Goal: Browse casually

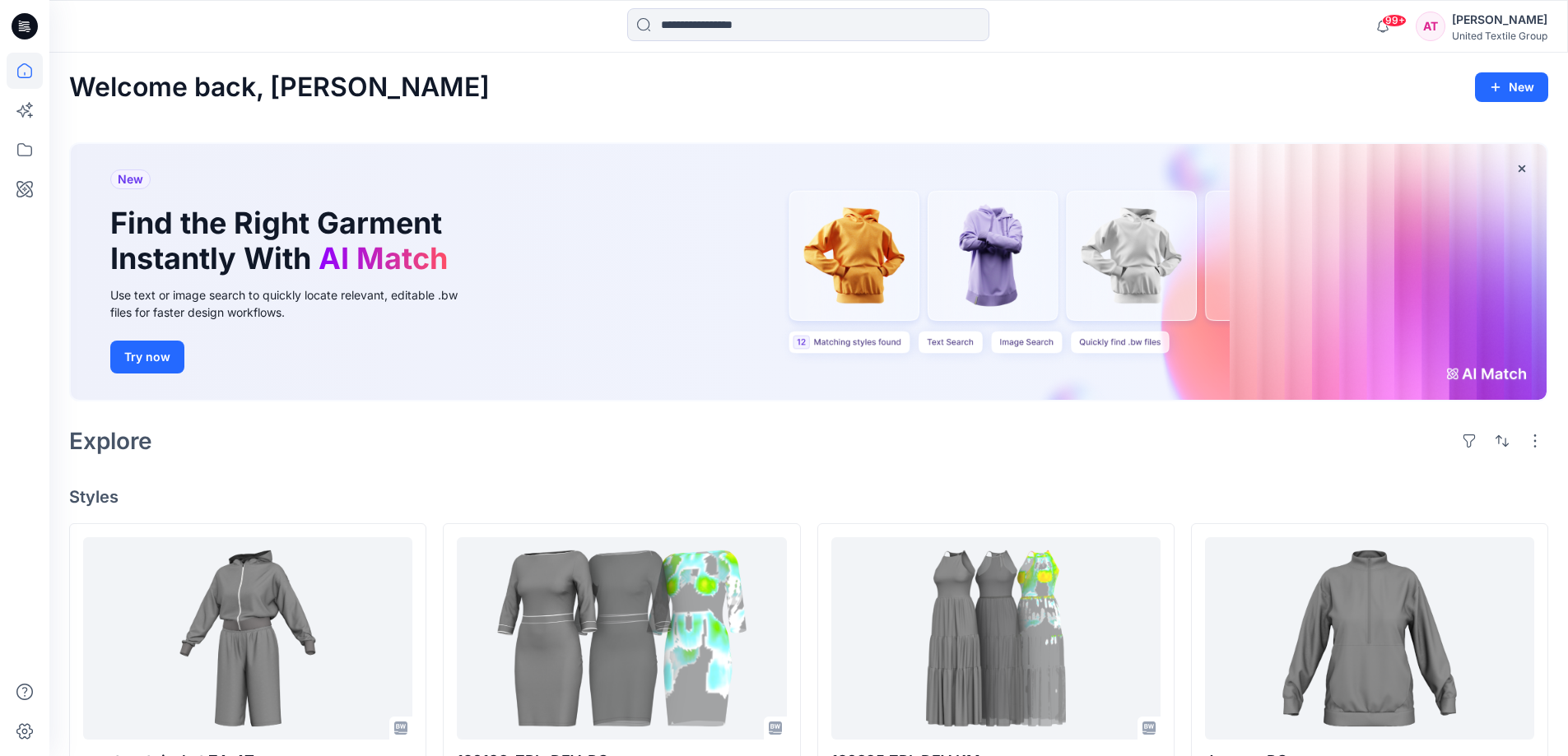
scroll to position [247, 0]
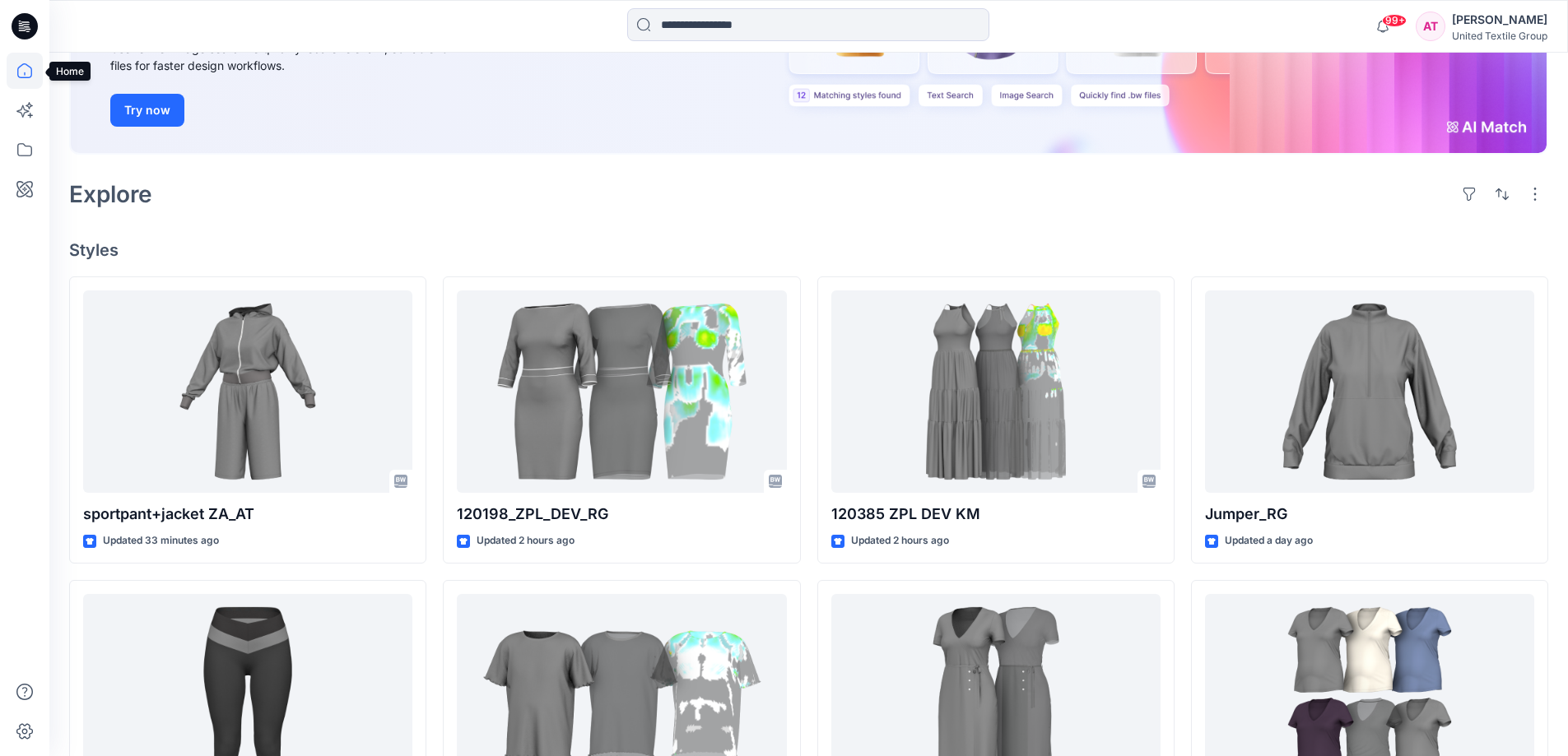
click at [28, 71] on icon at bounding box center [25, 70] width 36 height 36
click at [29, 68] on icon at bounding box center [25, 70] width 36 height 36
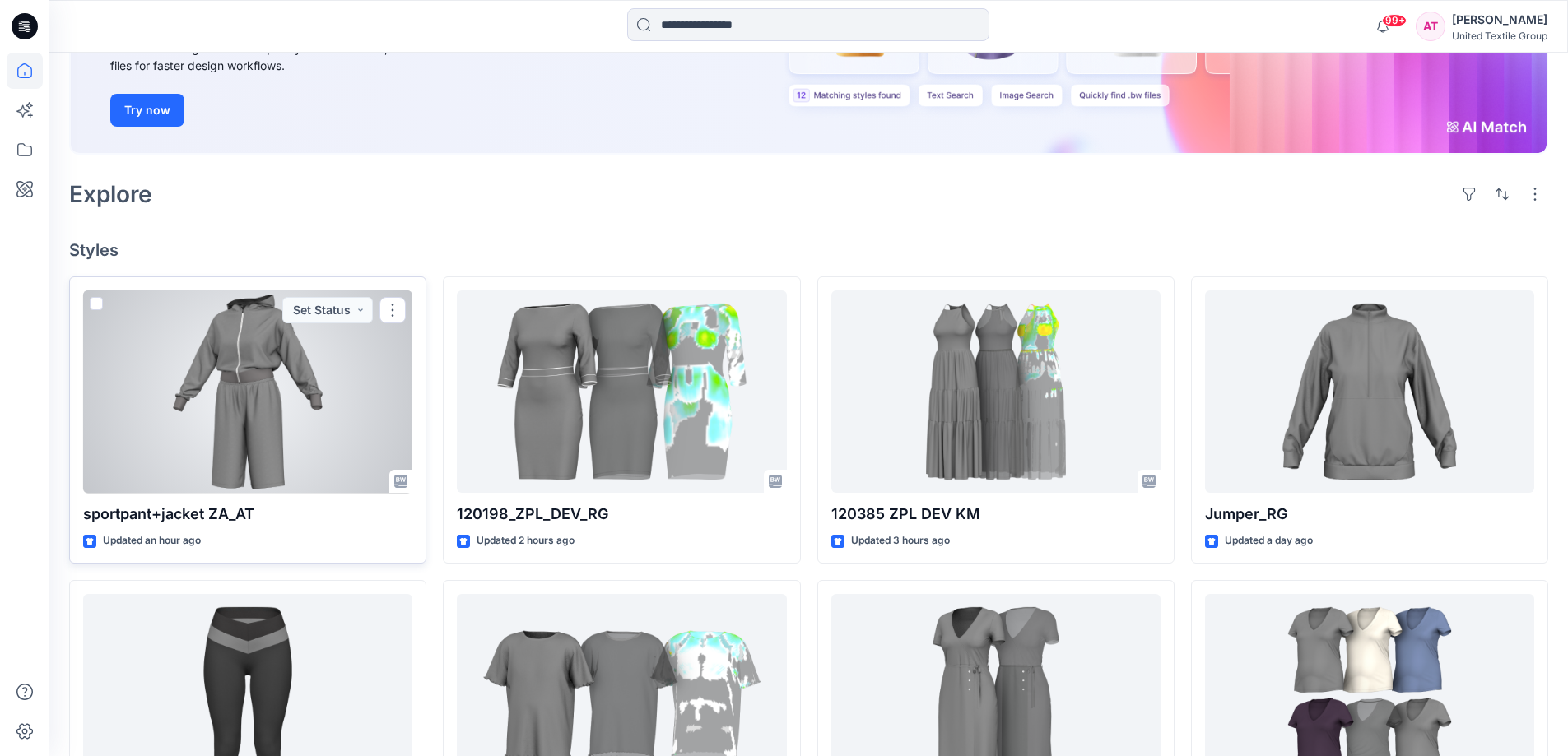
click at [231, 379] on div at bounding box center [248, 392] width 329 height 203
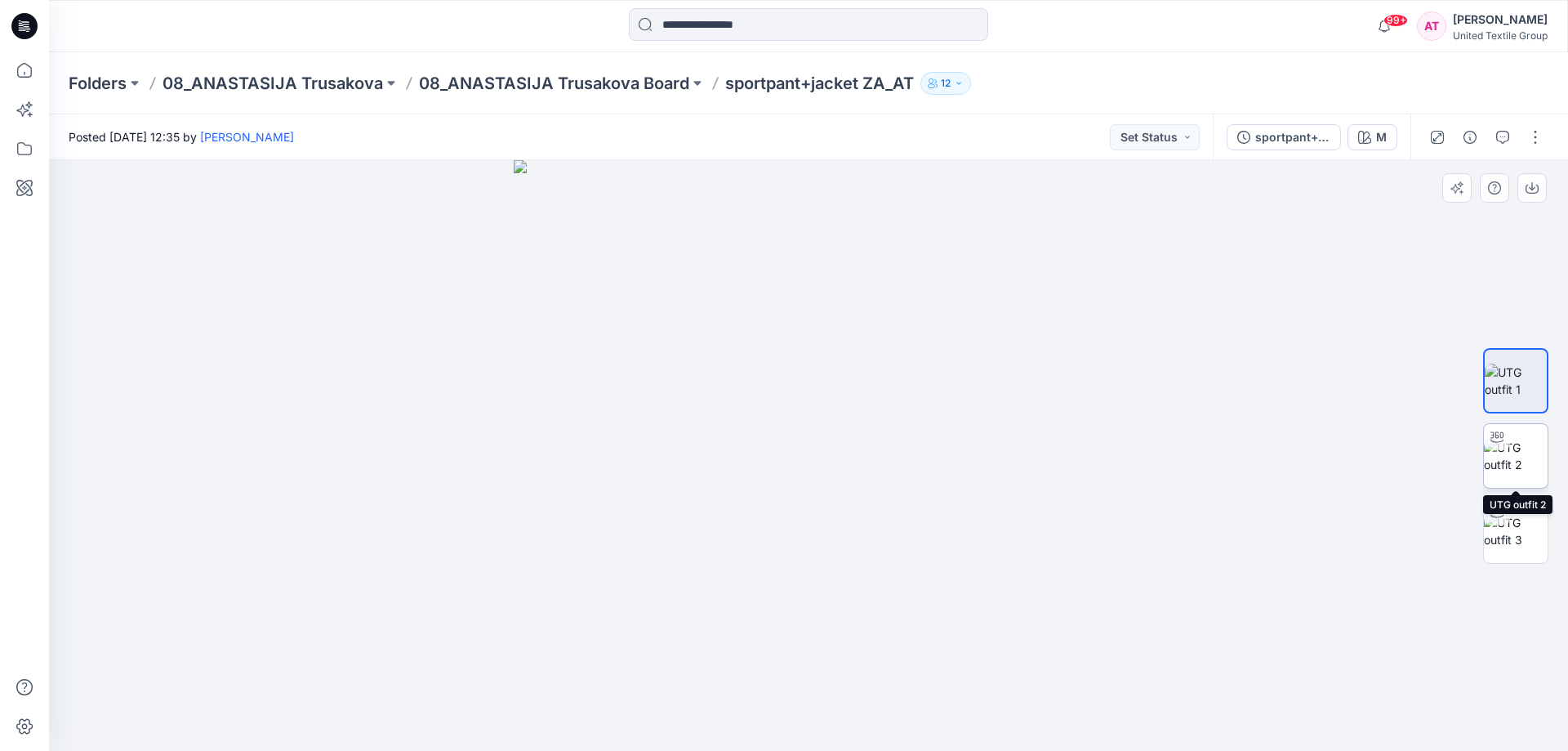
click at [1527, 465] on img at bounding box center [1516, 456] width 64 height 34
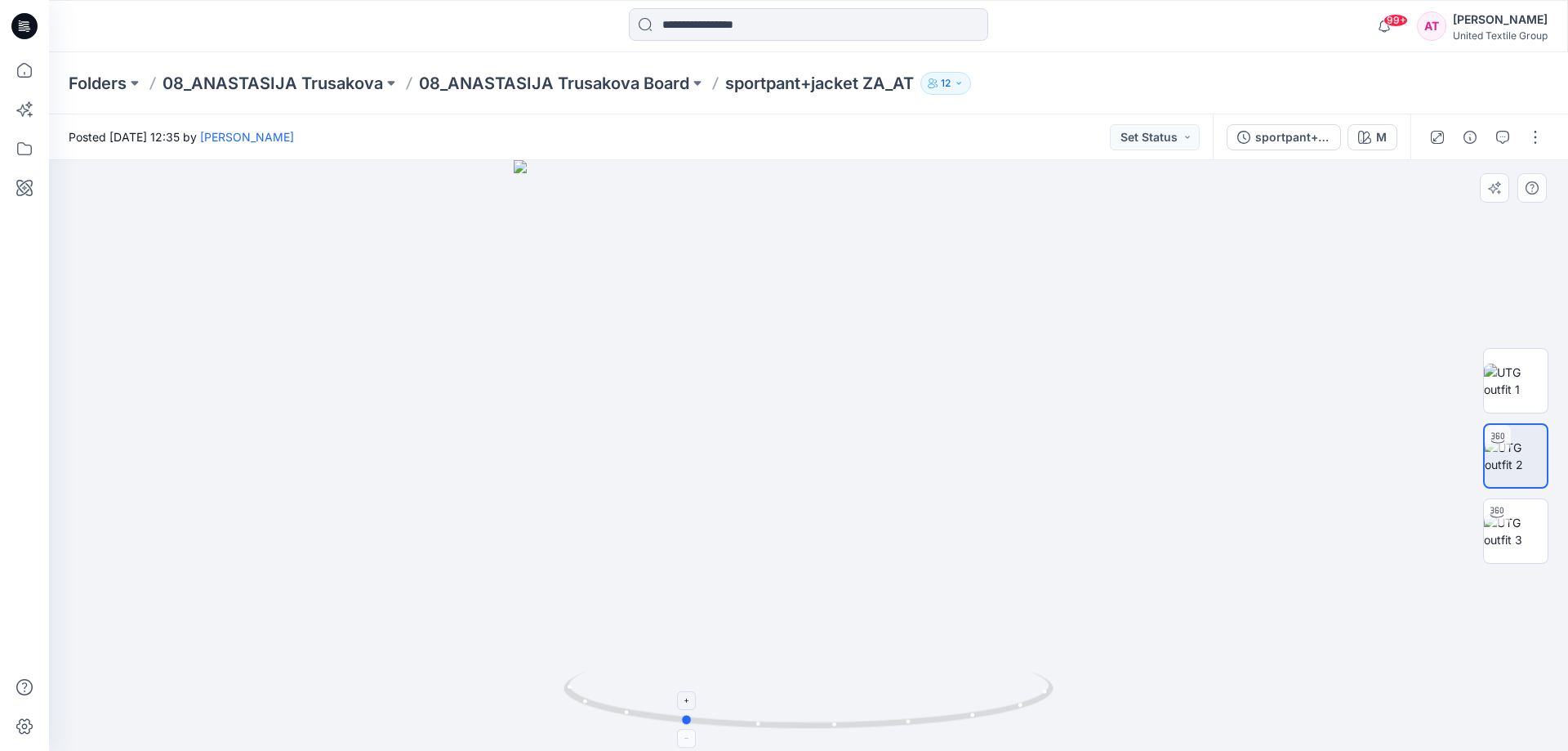
drag, startPoint x: 977, startPoint y: 710, endPoint x: 851, endPoint y: 716, distance: 126.1
click at [851, 716] on icon at bounding box center [810, 702] width 494 height 61
drag, startPoint x: 921, startPoint y: 712, endPoint x: 892, endPoint y: 710, distance: 29.1
click at [892, 710] on icon at bounding box center [810, 702] width 494 height 61
drag, startPoint x: 970, startPoint y: 715, endPoint x: 917, endPoint y: 711, distance: 53.2
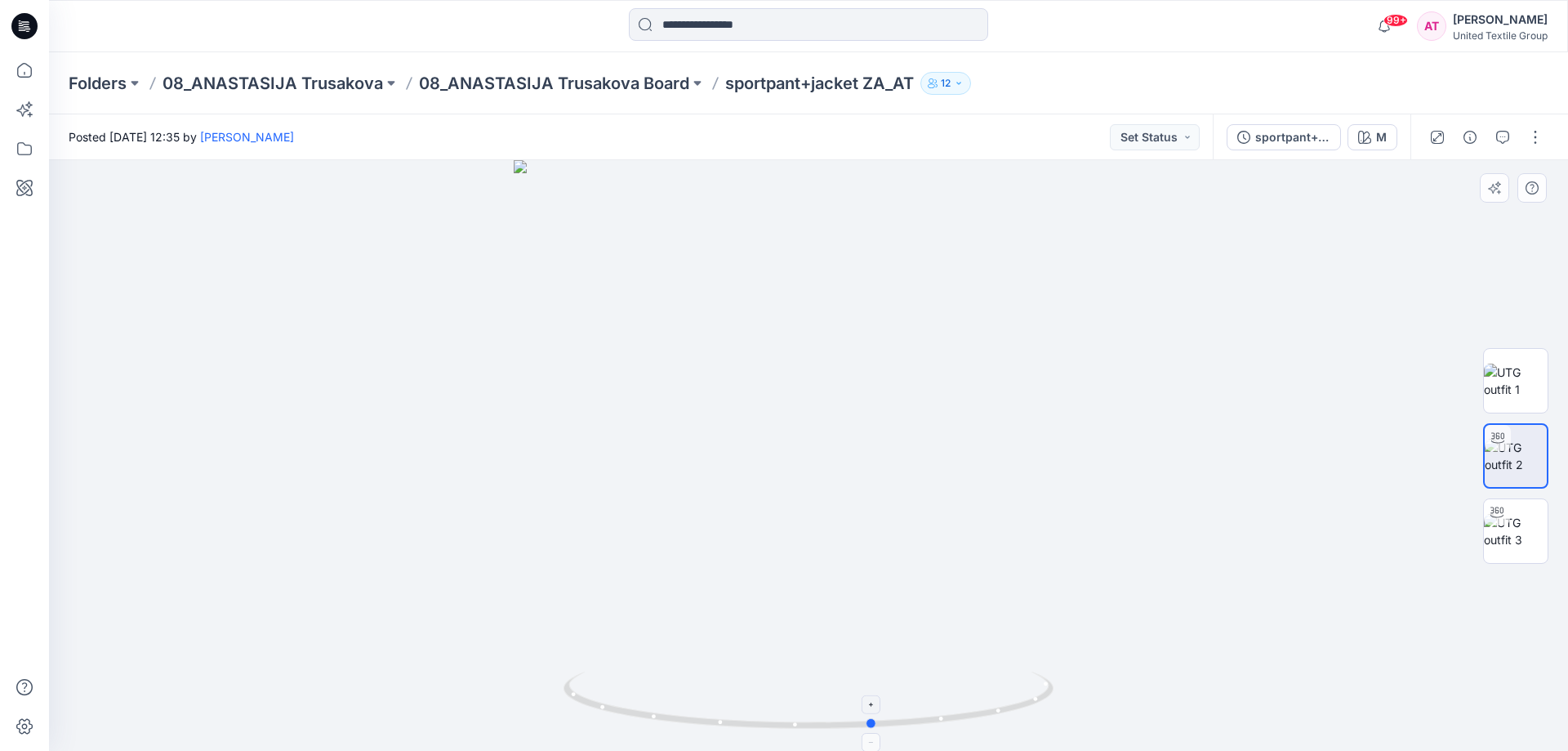
drag, startPoint x: 997, startPoint y: 710, endPoint x: 919, endPoint y: 704, distance: 78.2
click at [919, 704] on icon at bounding box center [810, 702] width 494 height 61
click at [24, 64] on icon at bounding box center [24, 71] width 15 height 15
